Goal: Use online tool/utility: Utilize a website feature to perform a specific function

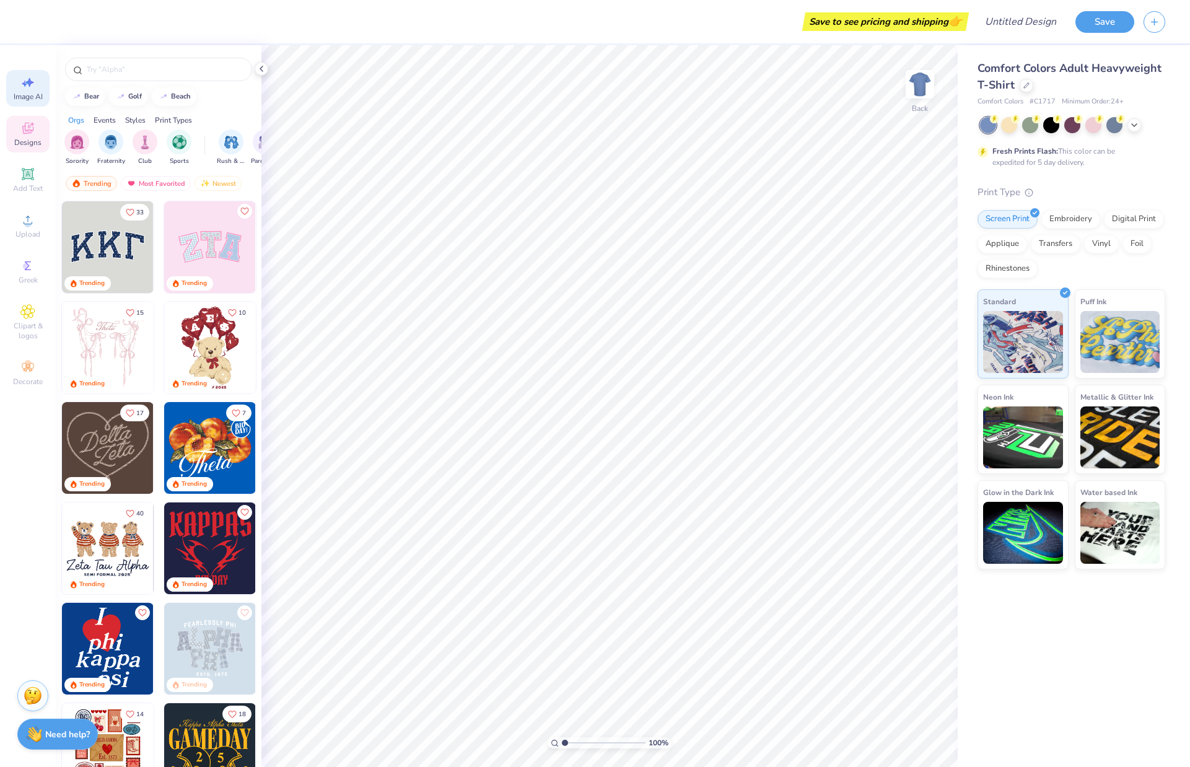
click at [28, 102] on div "Image AI" at bounding box center [27, 88] width 43 height 37
select select "4"
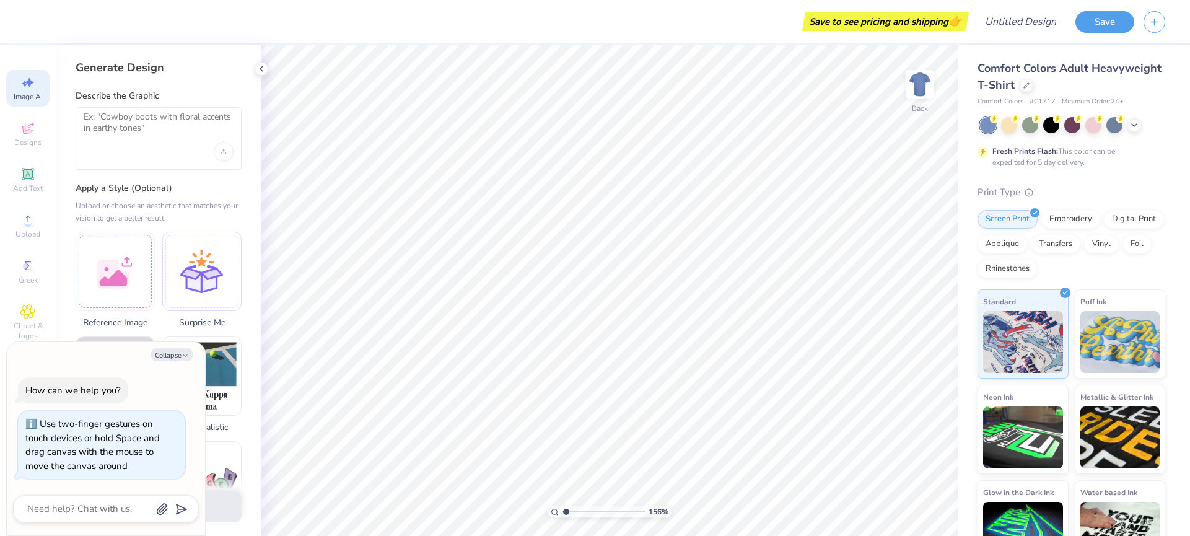
type input "1"
drag, startPoint x: 573, startPoint y: 511, endPoint x: 506, endPoint y: 504, distance: 67.9
click at [562, 506] on input "range" at bounding box center [604, 511] width 84 height 11
click at [175, 354] on button "Collapse" at bounding box center [172, 354] width 42 height 13
type textarea "x"
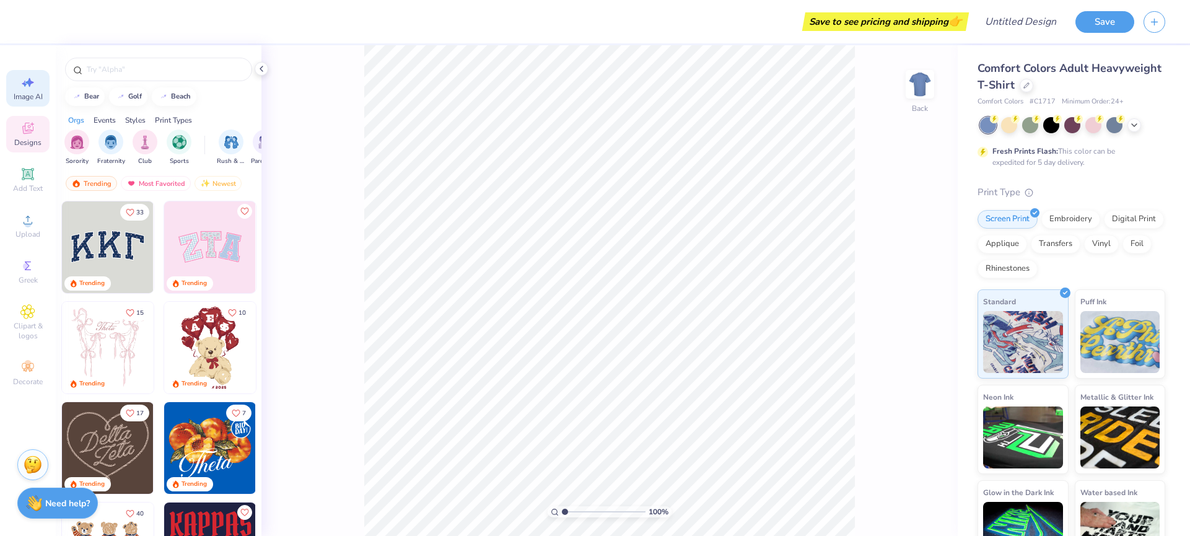
click at [17, 94] on span "Image AI" at bounding box center [28, 97] width 29 height 10
select select "4"
